Goal: Task Accomplishment & Management: Complete application form

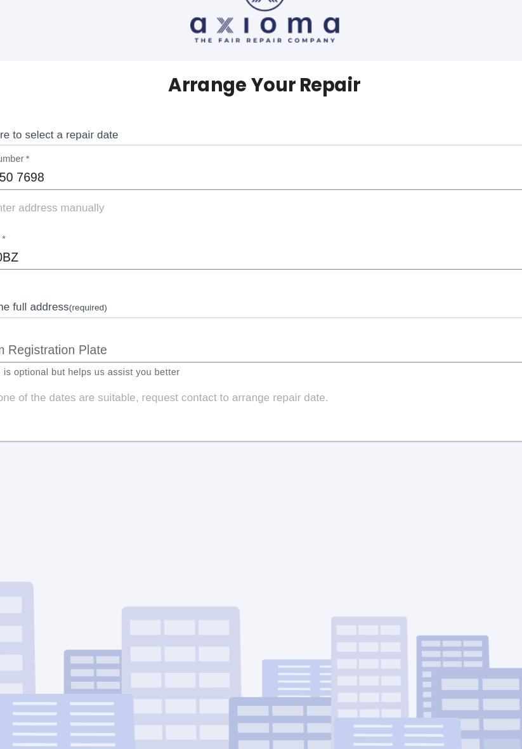
click at [232, 178] on input "0788 050 7698" at bounding box center [261, 188] width 502 height 20
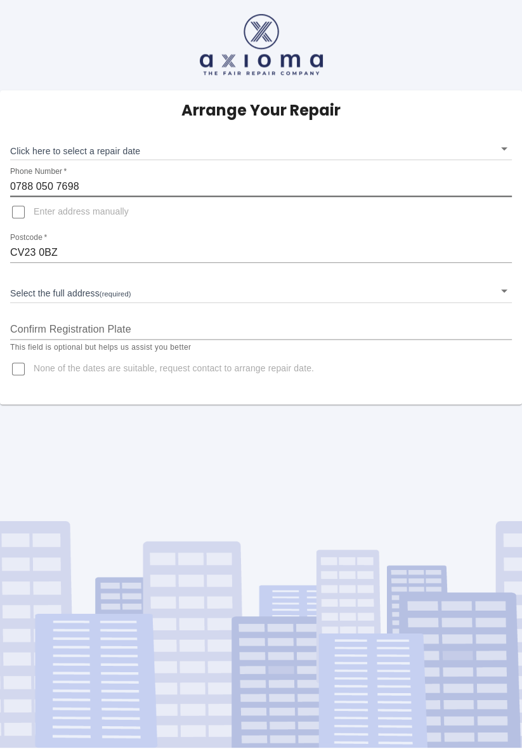
click at [101, 296] on body "Arrange Your Repair Click here to select a repair date ​ Phone Number   * [PHON…" at bounding box center [261, 374] width 522 height 749
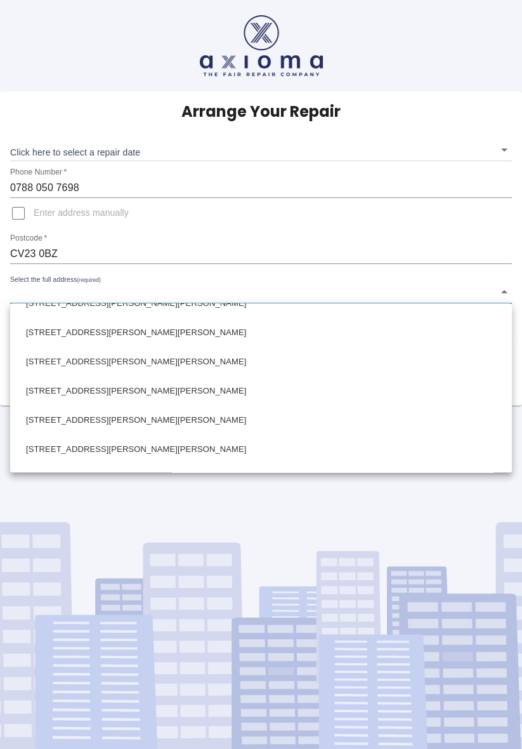
scroll to position [307, 0]
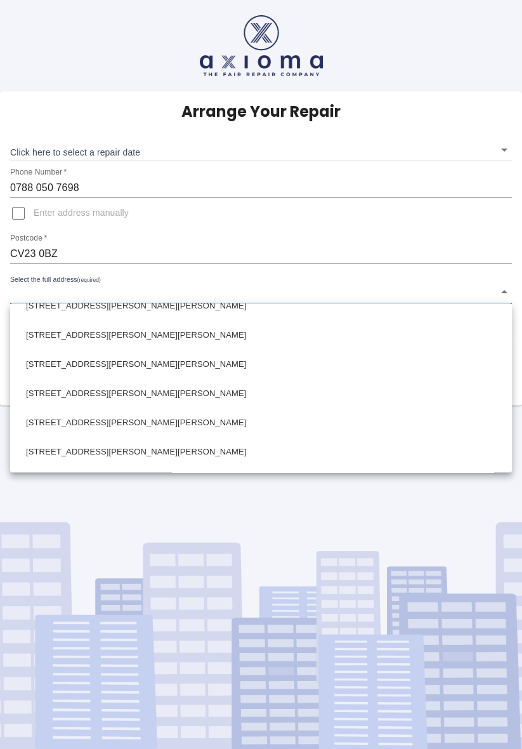
click at [82, 279] on div at bounding box center [261, 374] width 522 height 749
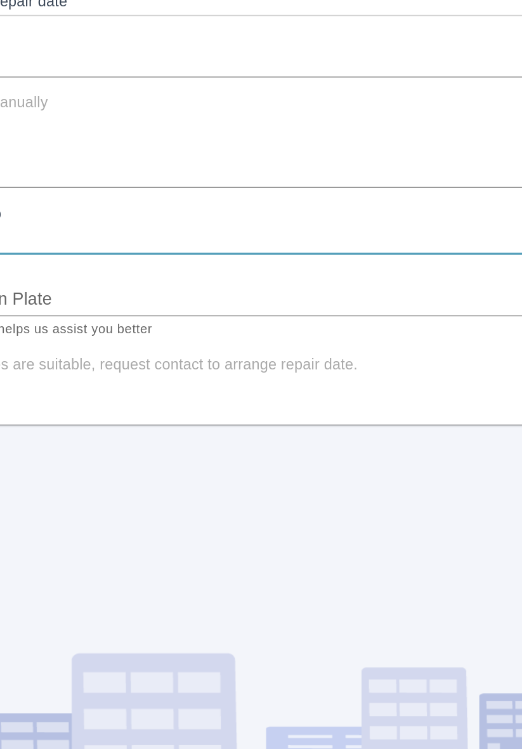
scroll to position [0, 0]
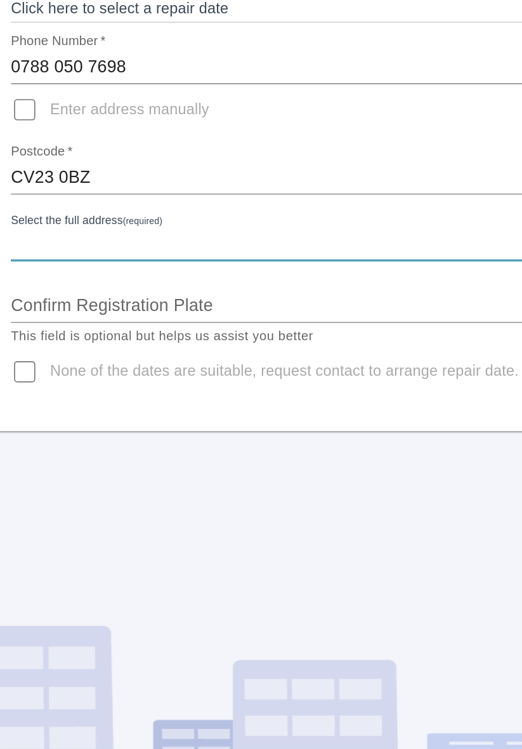
click at [150, 330] on input "Confirm Registration Plate" at bounding box center [261, 330] width 502 height 20
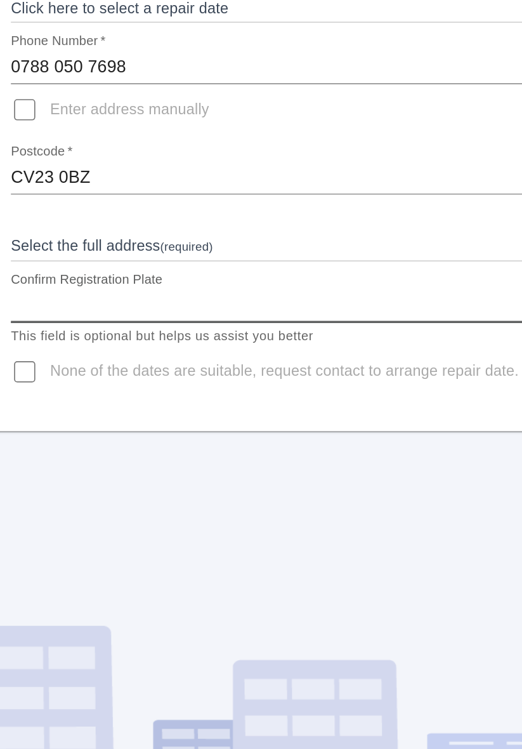
type input "Y"
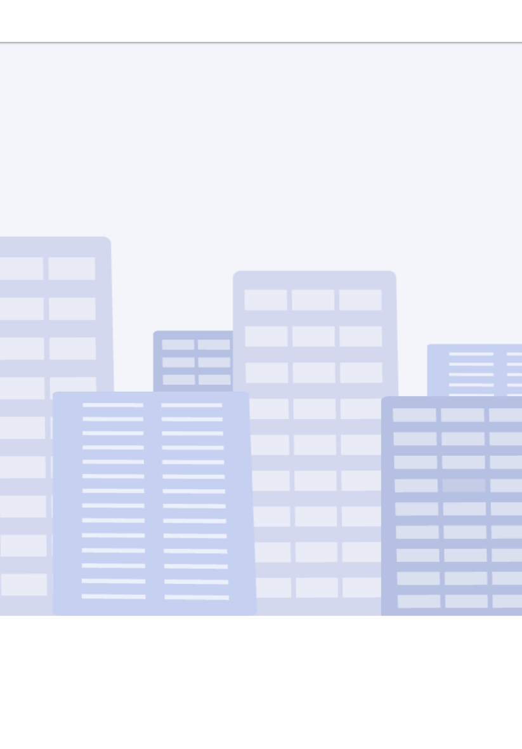
type input "J7JGD"
click at [130, 603] on div "Arrange Your Repair Click here to select a repair date ​ Phone Number   * [PHON…" at bounding box center [261, 374] width 522 height 749
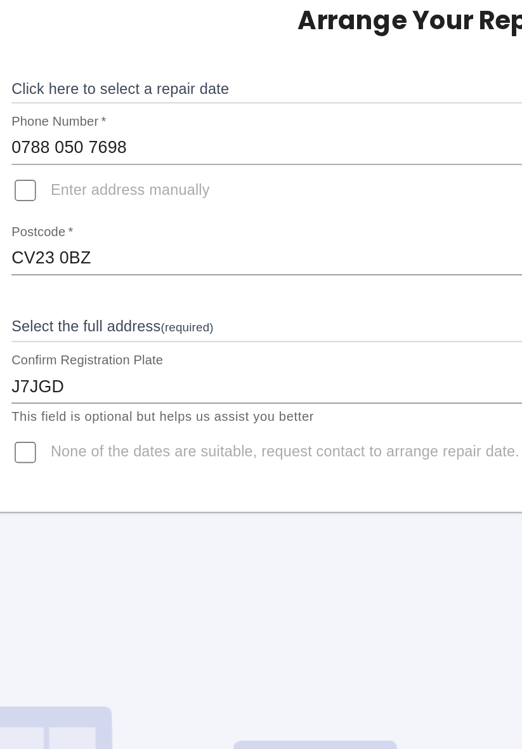
click at [89, 297] on body "Arrange Your Repair Click here to select a repair date ​ Phone Number   * [PHON…" at bounding box center [261, 374] width 522 height 749
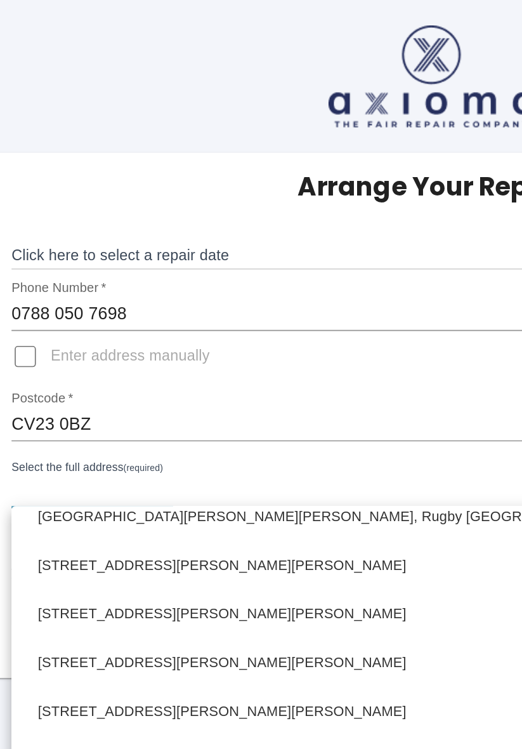
scroll to position [514, 0]
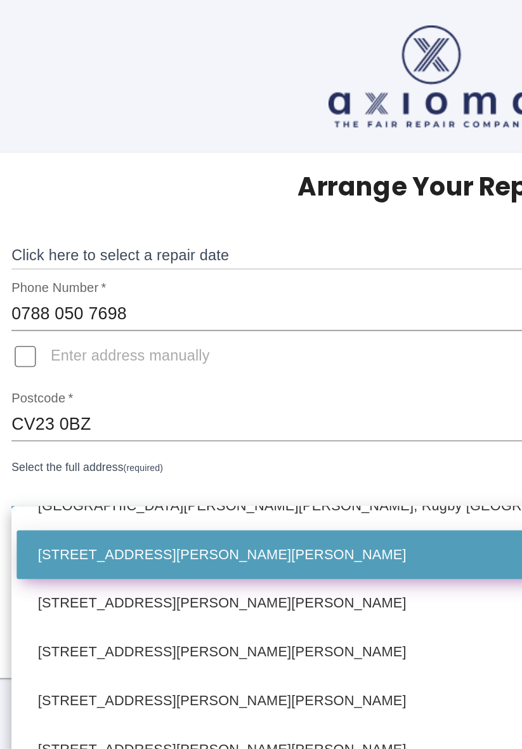
click at [131, 330] on li "[STREET_ADDRESS][PERSON_NAME][PERSON_NAME]" at bounding box center [261, 331] width 496 height 29
type input "[STREET_ADDRESS][PERSON_NAME][PERSON_NAME]"
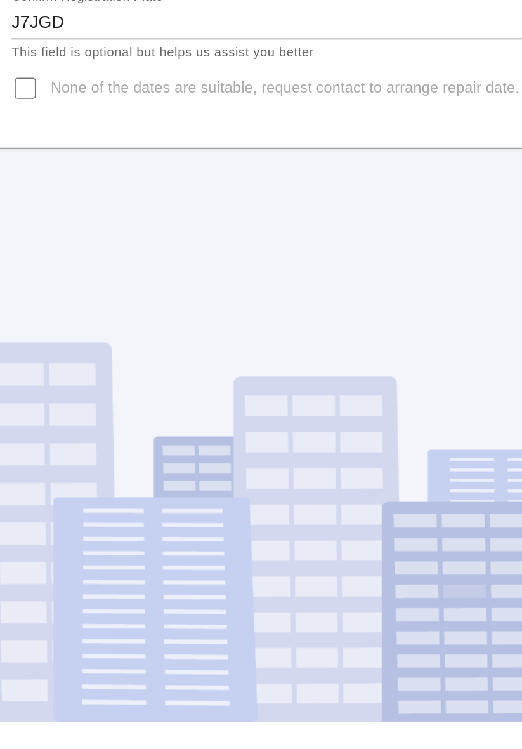
scroll to position [0, 0]
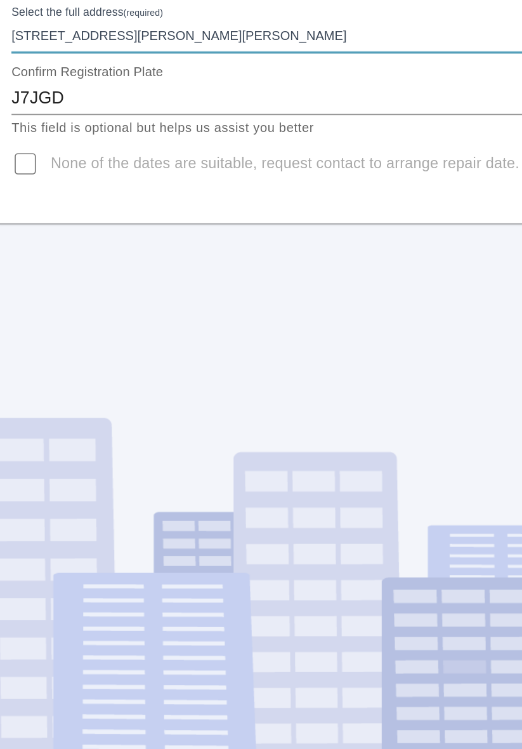
click at [158, 655] on div "Arrange Your Repair Click here to select a repair date ​ Phone Number   * [PHON…" at bounding box center [261, 374] width 522 height 749
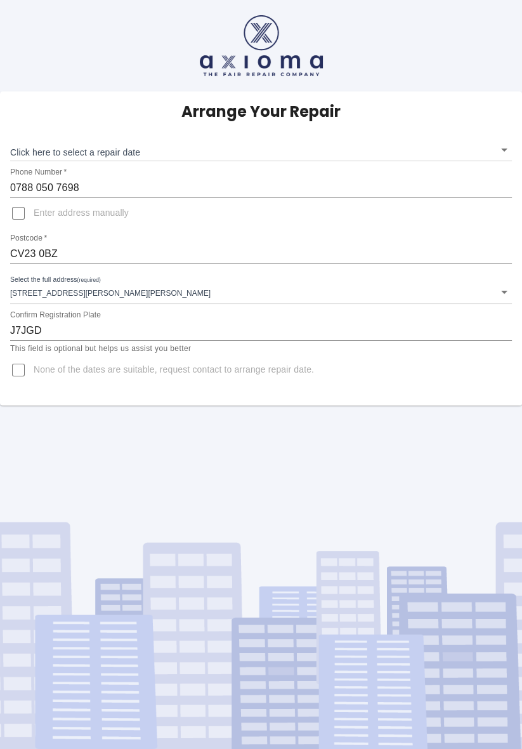
click at [405, 475] on div "Arrange Your Repair Click here to select a repair date ​ Phone Number   * [PHON…" at bounding box center [261, 374] width 522 height 749
click at [305, 445] on div "Arrange Your Repair Click here to select a repair date ​ Phone Number   * [PHON…" at bounding box center [261, 374] width 522 height 749
click at [307, 440] on div "Arrange Your Repair Click here to select a repair date ​ Phone Number   * [PHON…" at bounding box center [261, 374] width 522 height 749
click at [303, 445] on div "Arrange Your Repair Click here to select a repair date ​ Phone Number   * [PHON…" at bounding box center [261, 374] width 522 height 749
